Goal: Information Seeking & Learning: Understand process/instructions

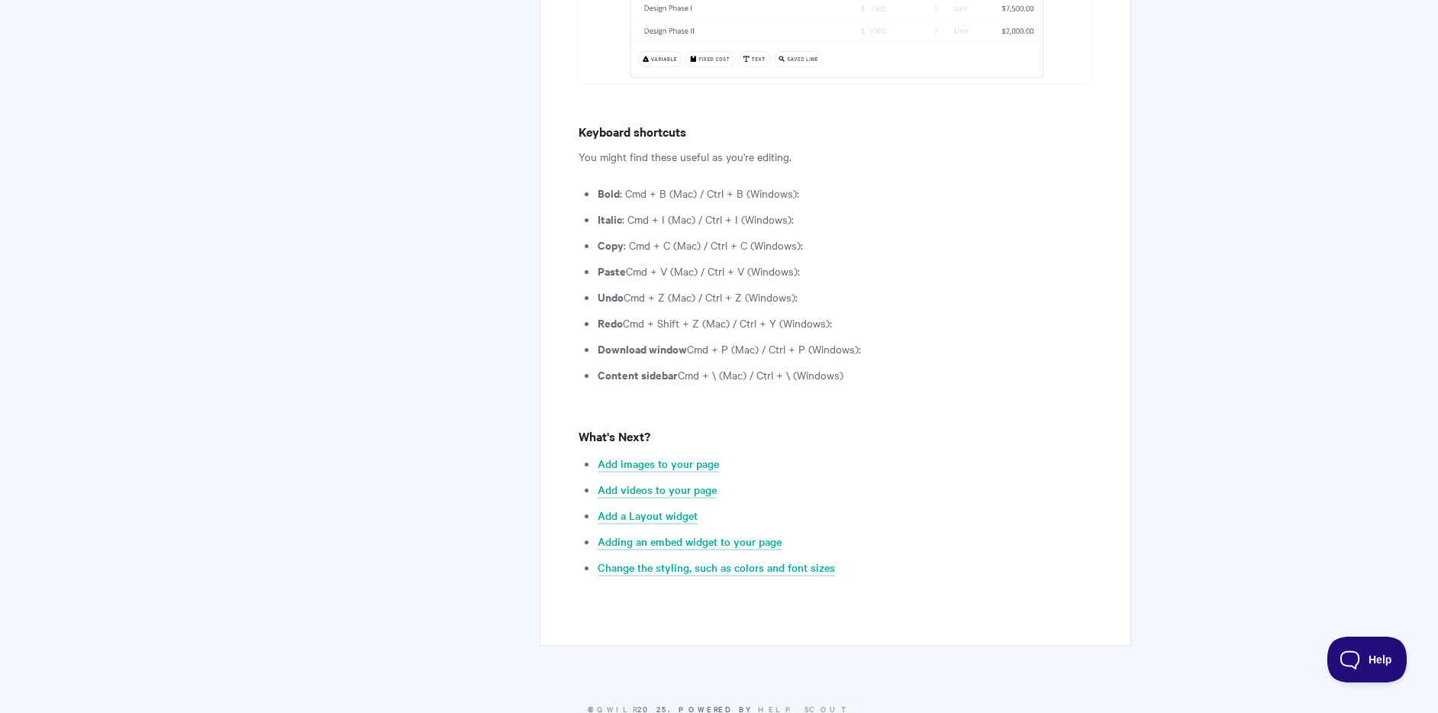
scroll to position [4291, 0]
click at [687, 453] on link "Add images to your page" at bounding box center [658, 461] width 121 height 17
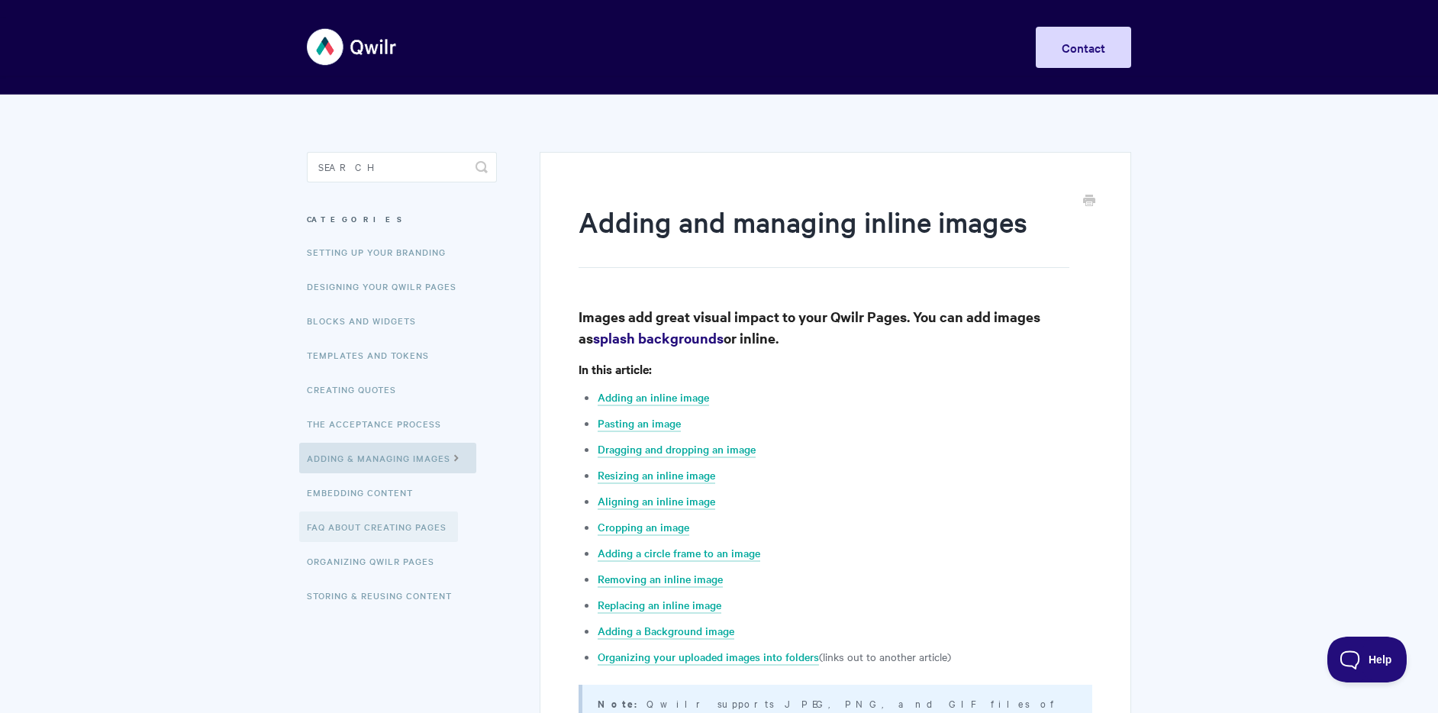
click at [361, 527] on link "FAQ About Creating Pages" at bounding box center [378, 526] width 159 height 31
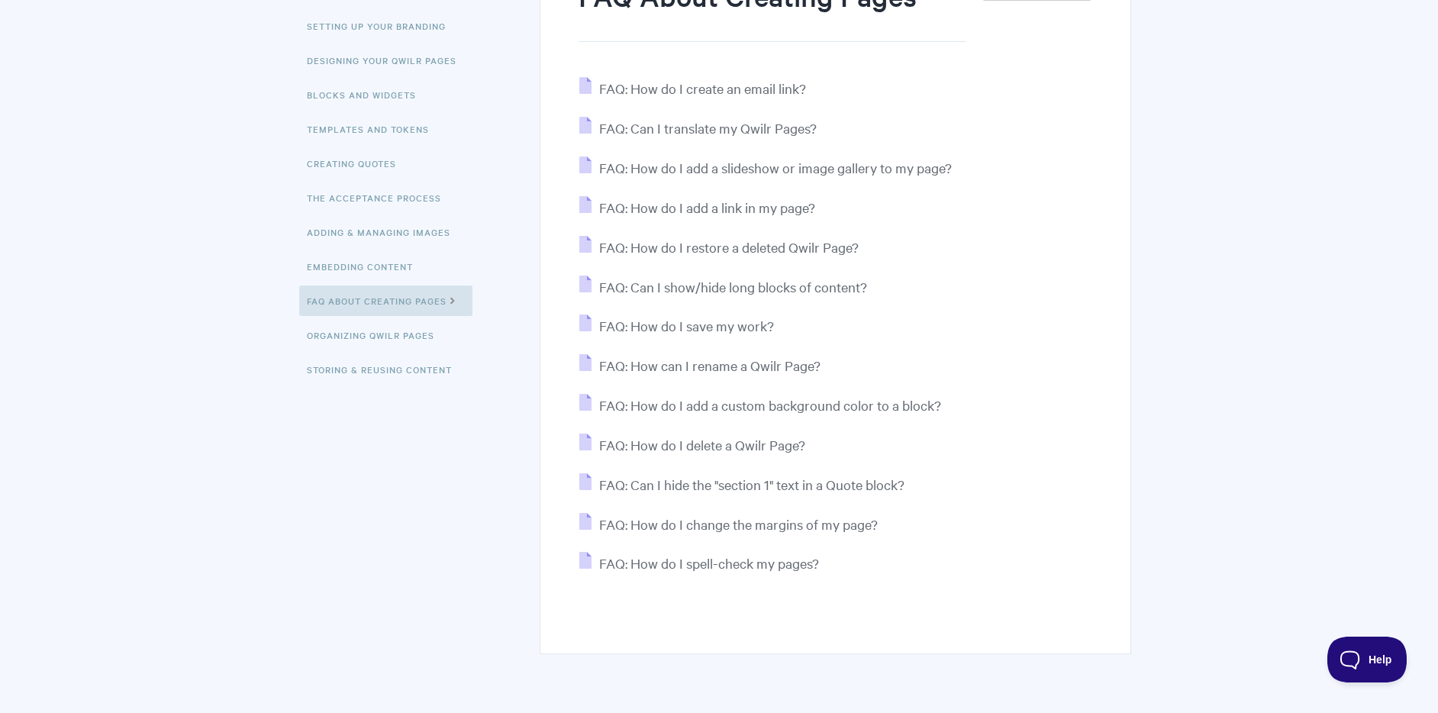
scroll to position [242, 0]
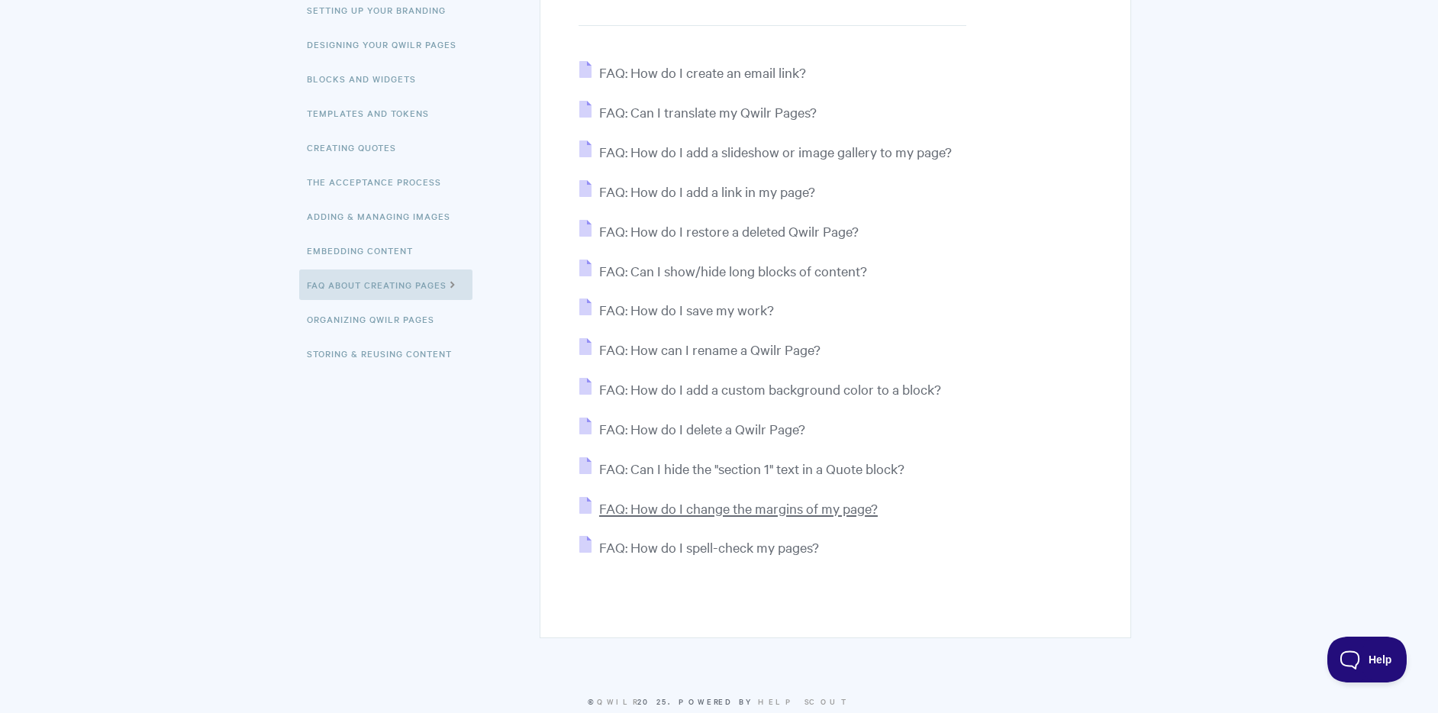
click at [824, 504] on span "FAQ: How do I change the margins of my page?" at bounding box center [738, 508] width 279 height 18
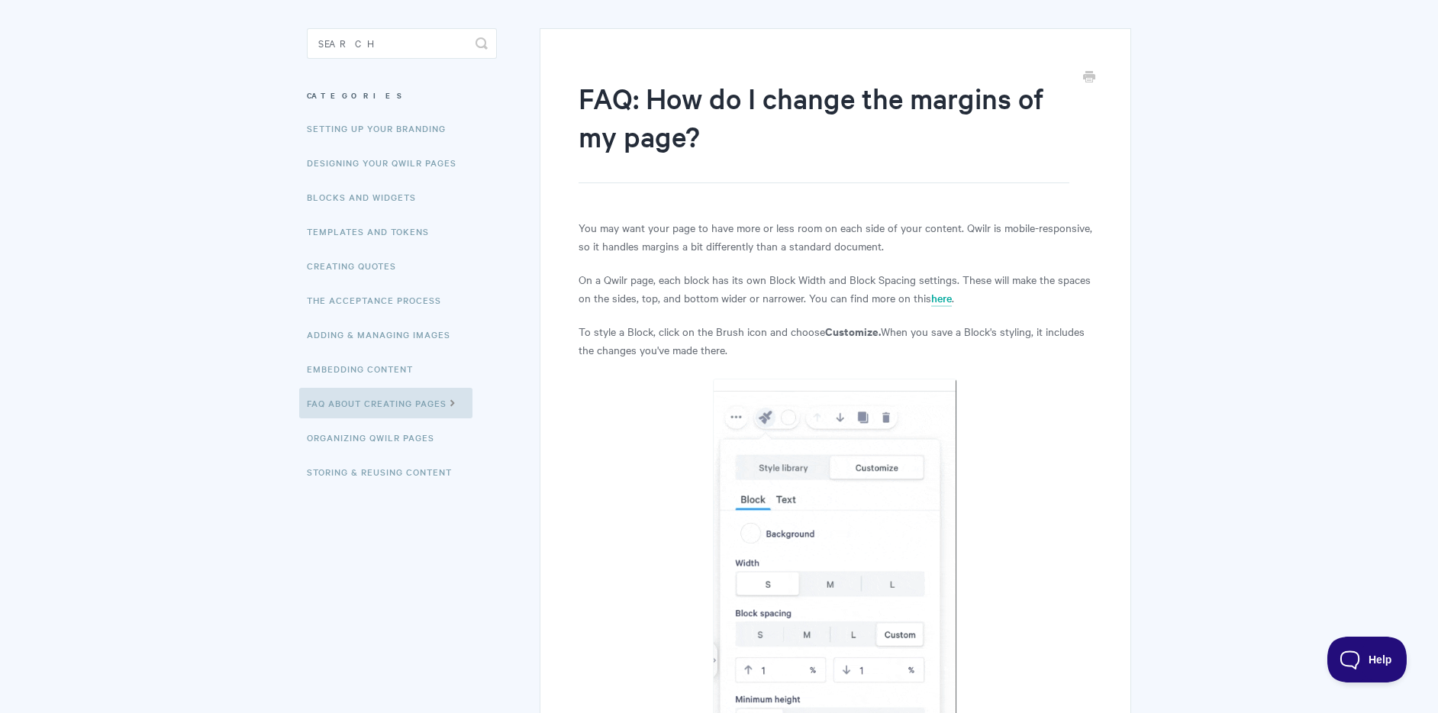
scroll to position [106, 0]
